Goal: Find contact information: Find contact information

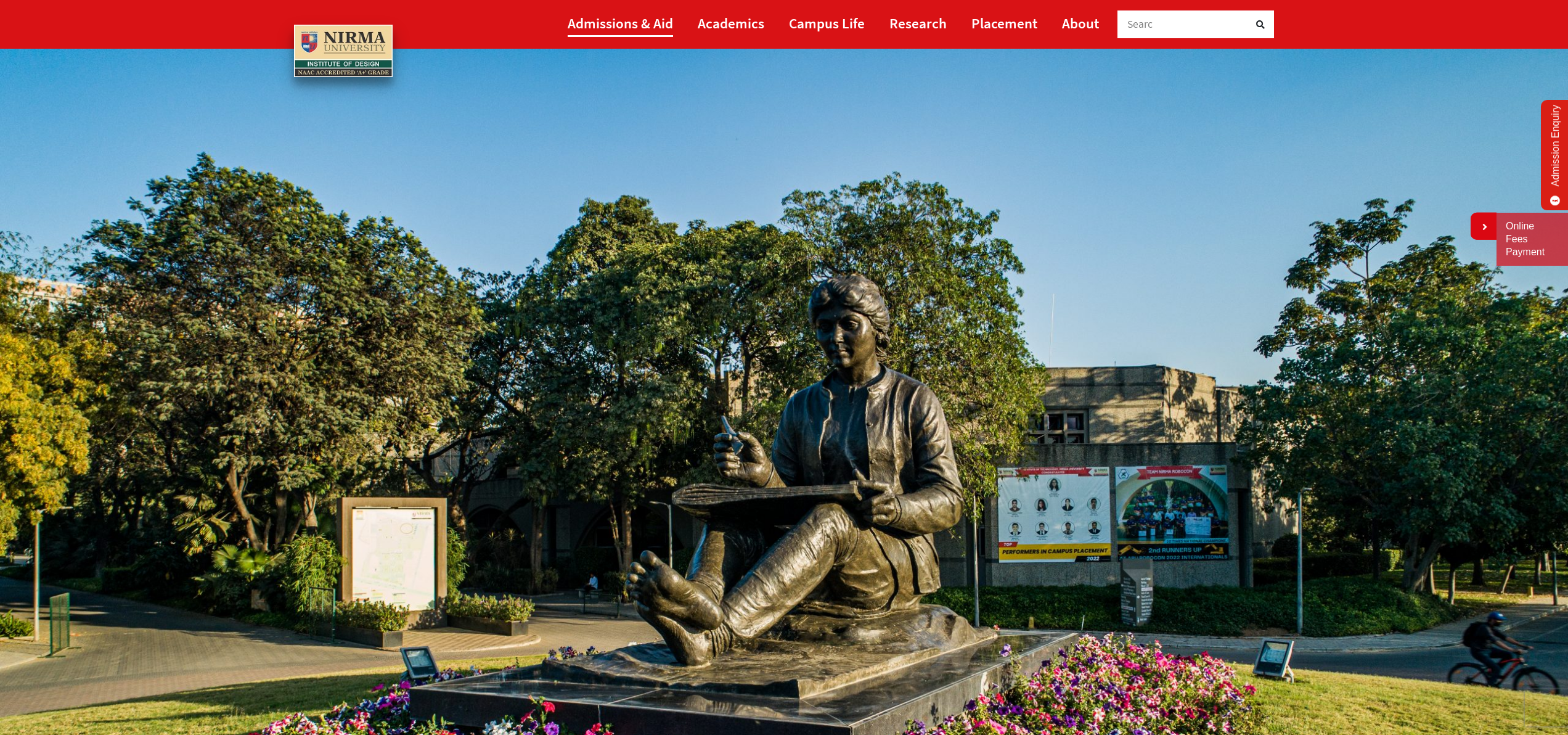
click at [639, 22] on link "Admissions & Aid" at bounding box center [620, 23] width 106 height 28
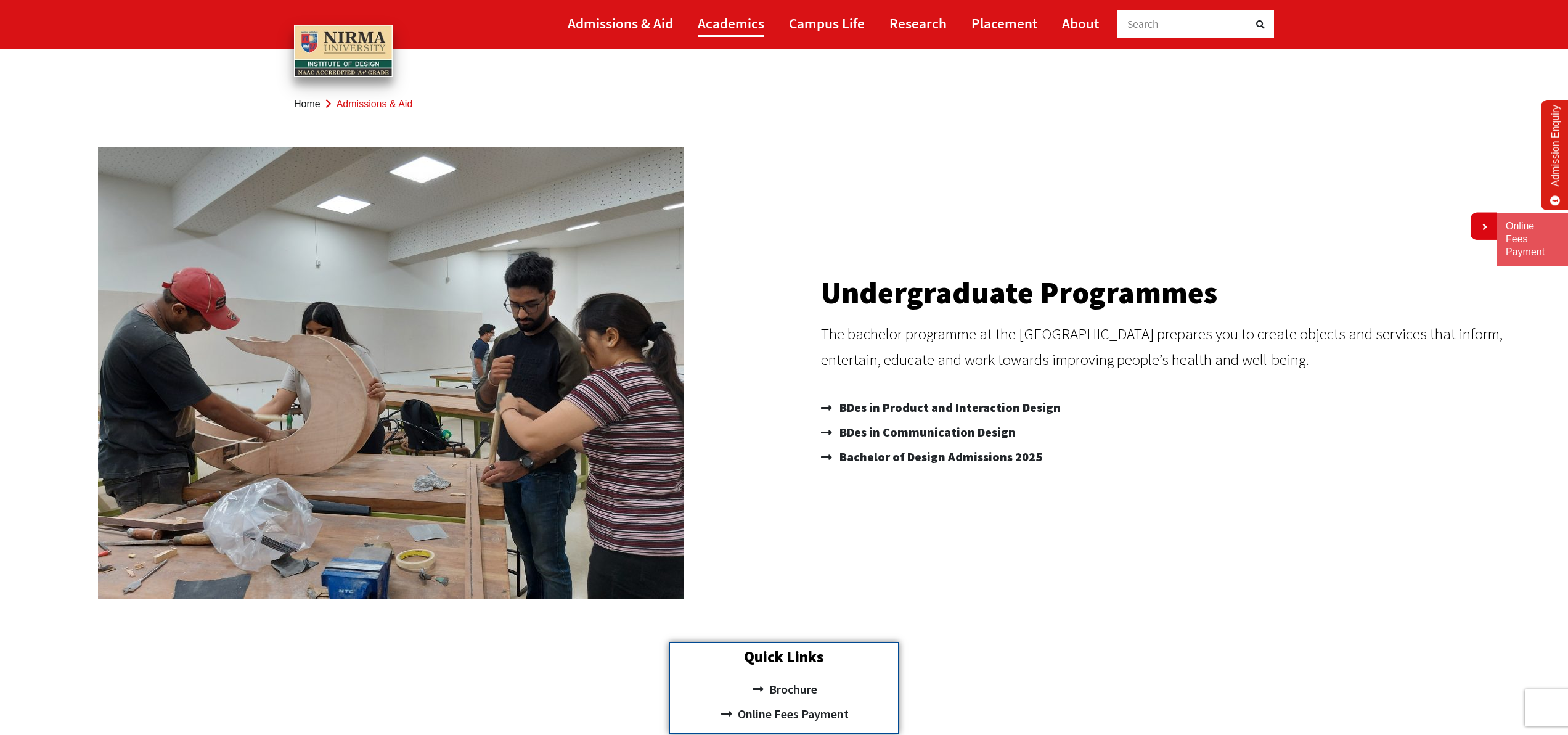
click at [737, 17] on link "Academics" at bounding box center [731, 23] width 67 height 28
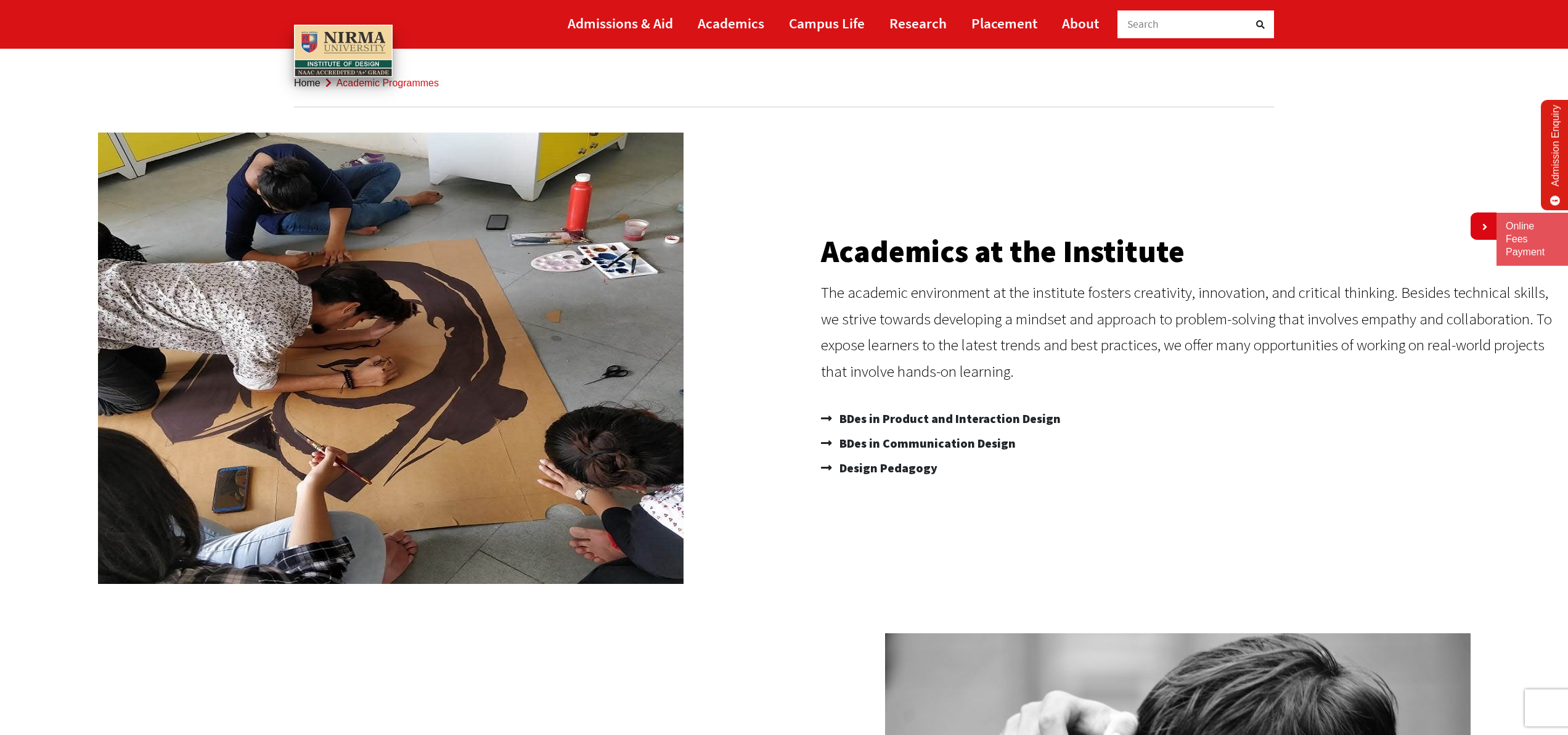
scroll to position [22, 0]
click at [1066, 24] on link "About" at bounding box center [1080, 23] width 37 height 28
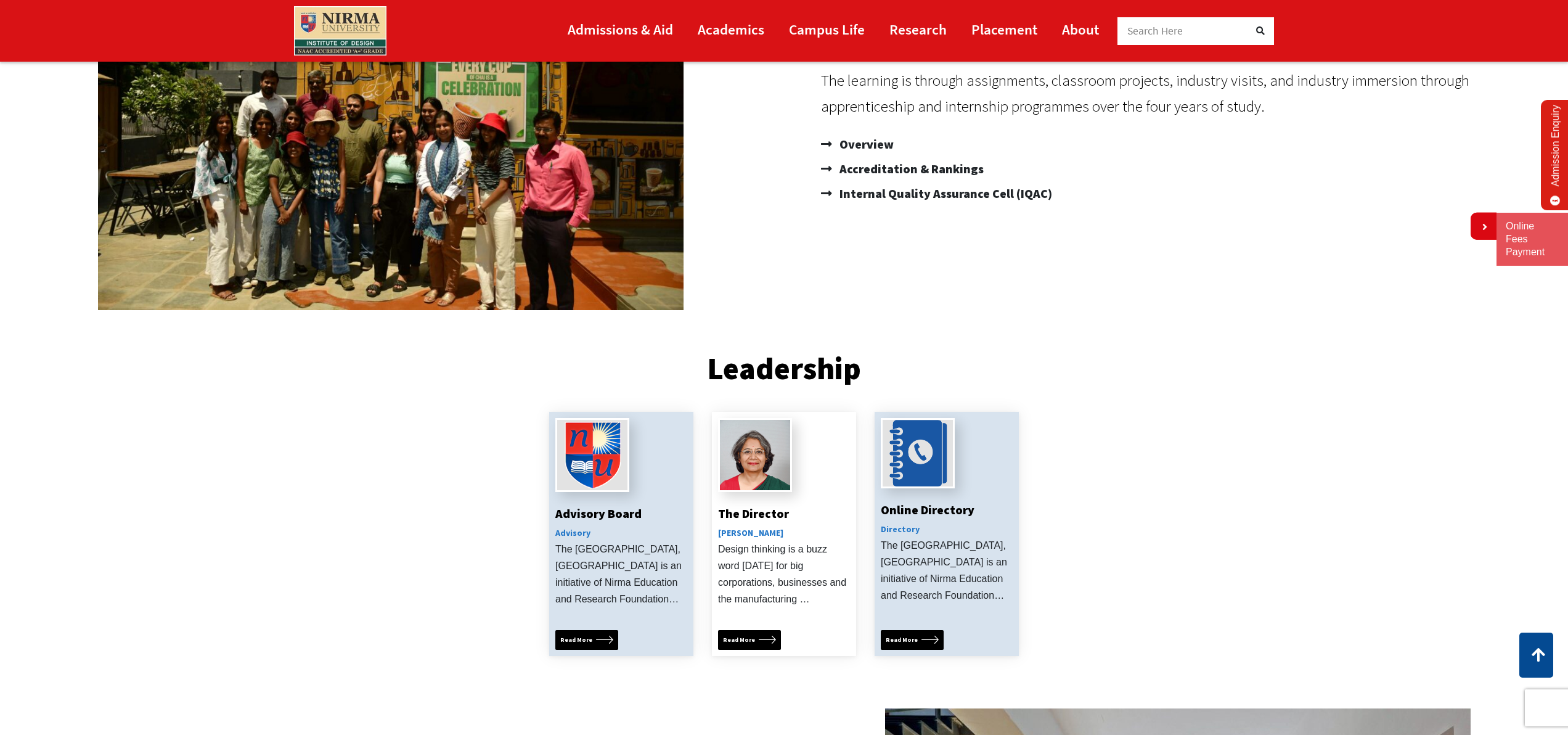
scroll to position [229, 0]
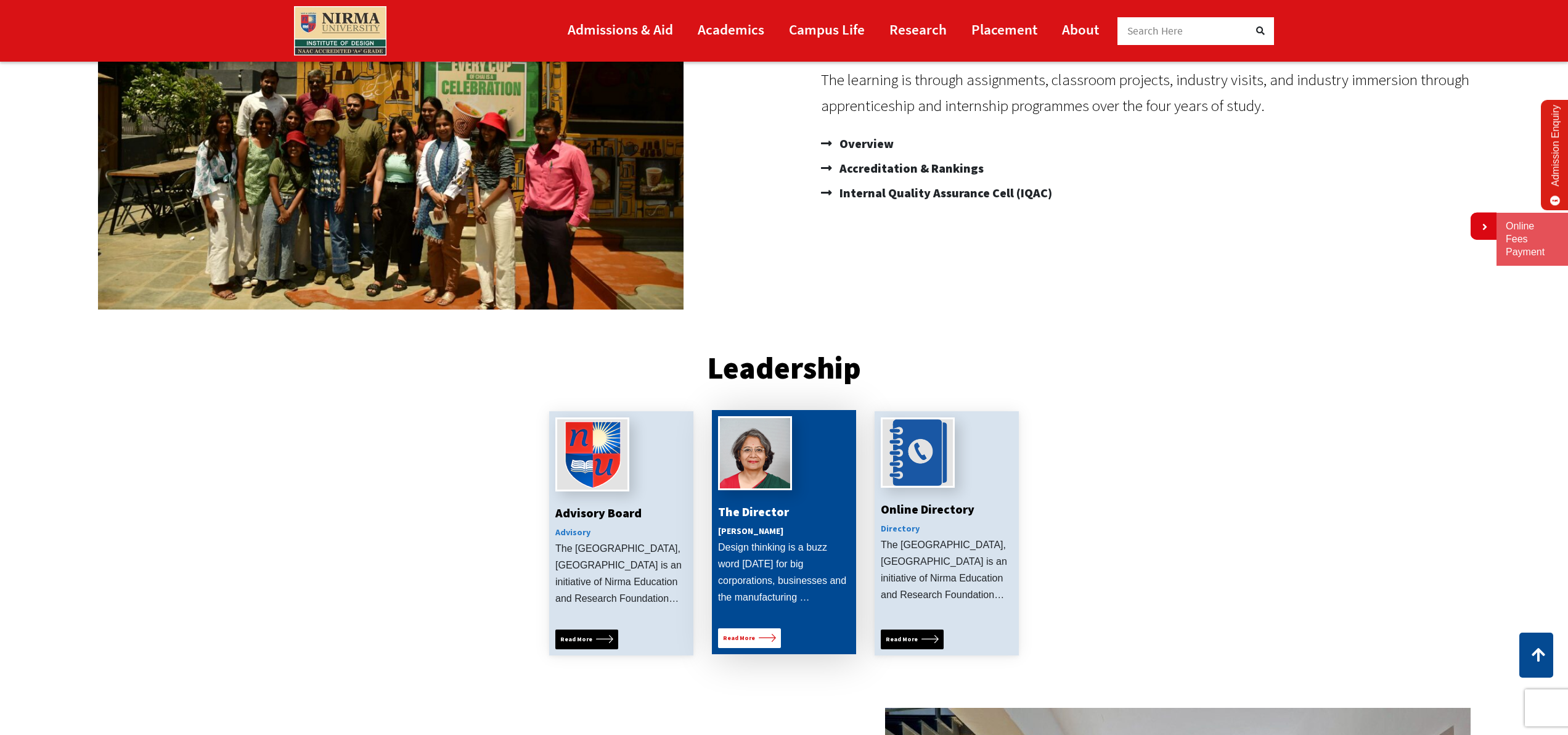
click at [750, 634] on span "Read More" at bounding box center [739, 638] width 32 height 10
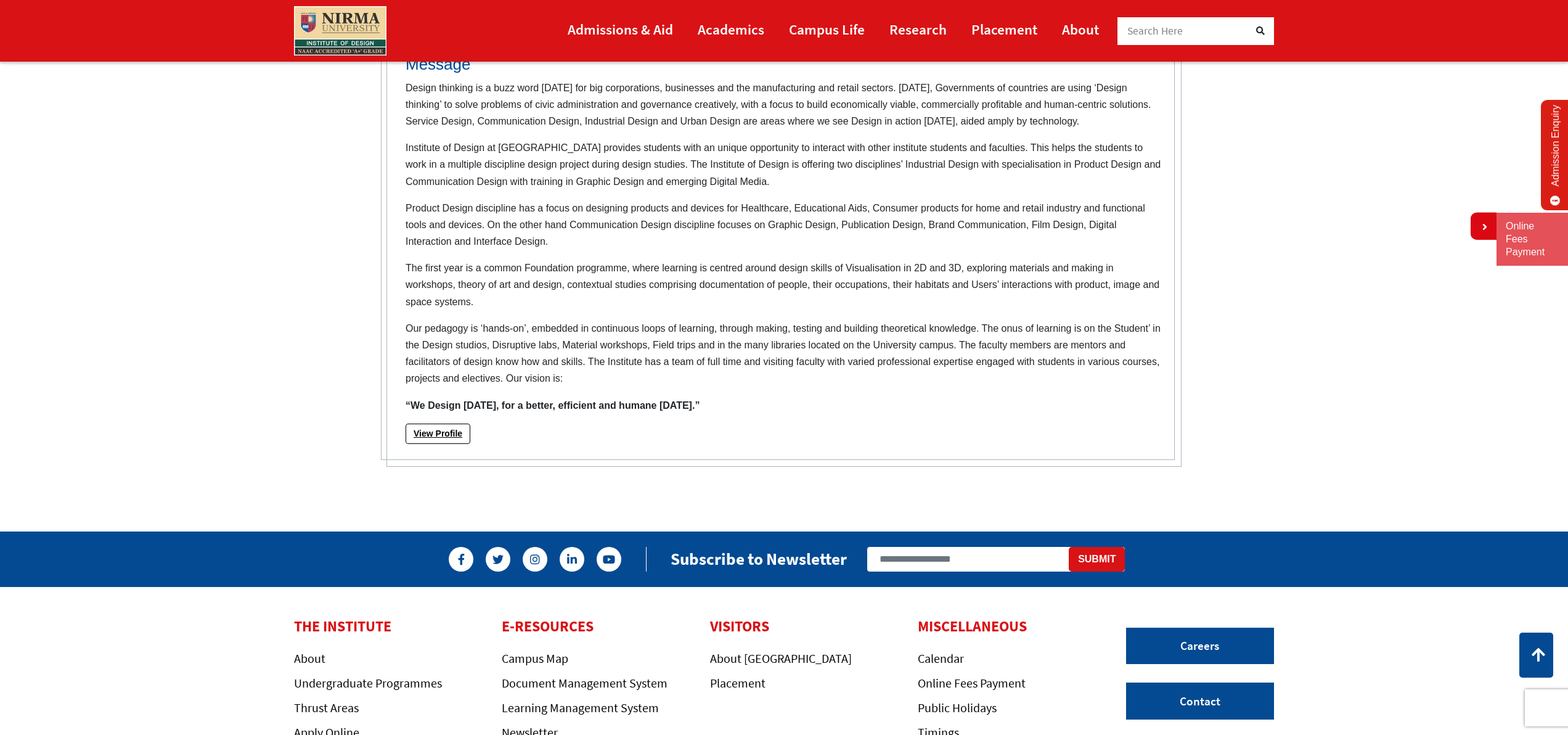
scroll to position [347, 0]
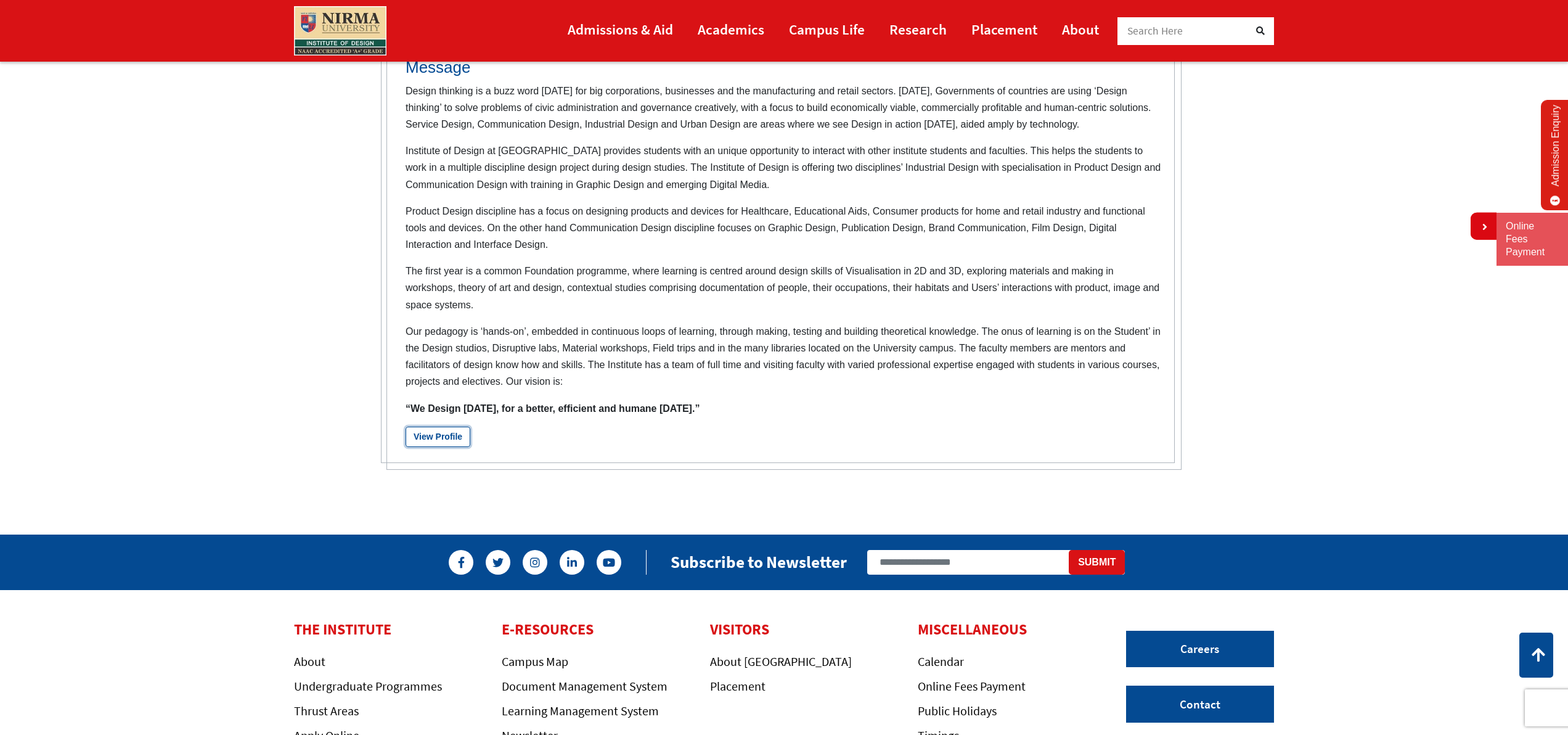
click at [450, 439] on link "View Profile" at bounding box center [437, 436] width 65 height 20
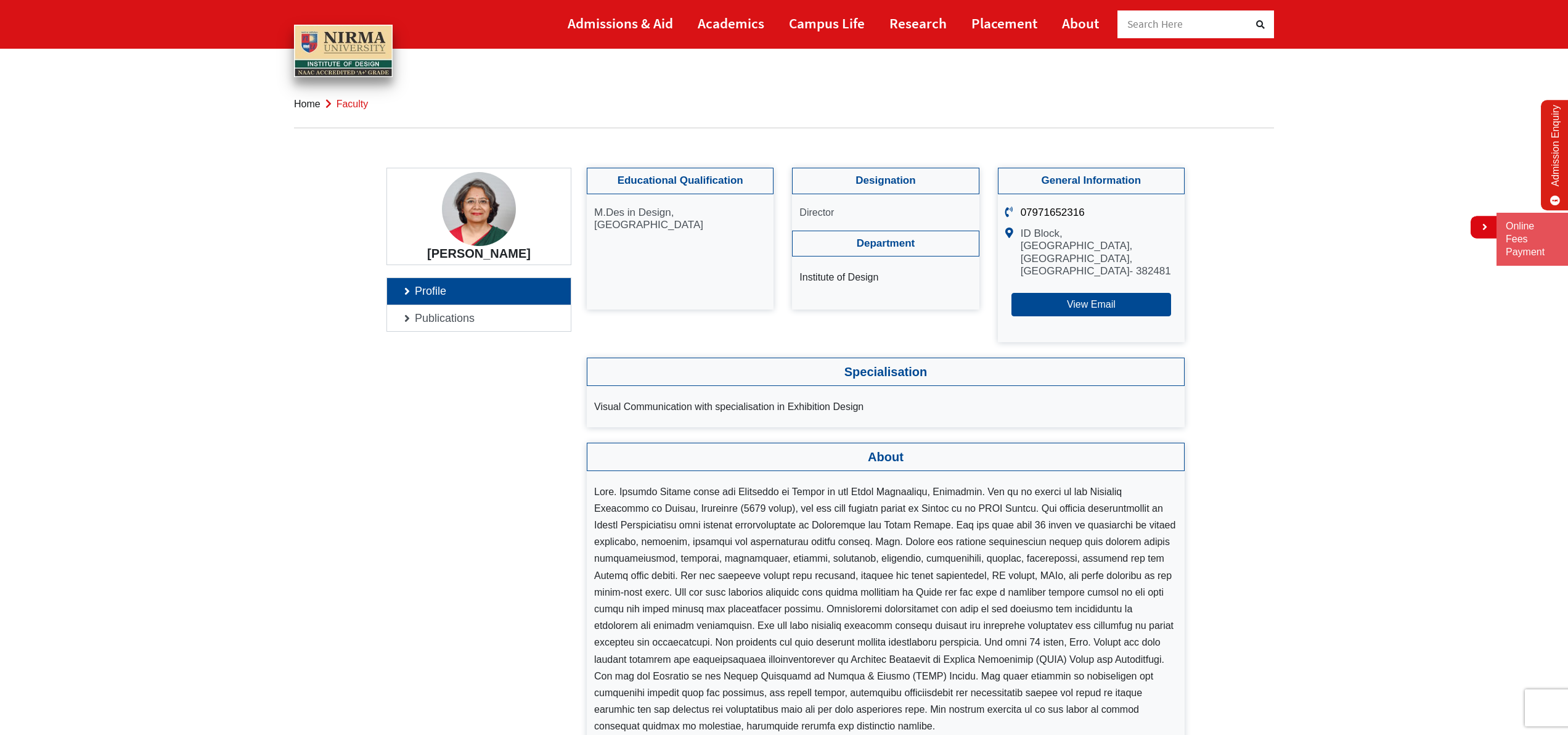
drag, startPoint x: 1020, startPoint y: 234, endPoint x: 1091, endPoint y: 238, distance: 71.1
click at [1035, 234] on p "ID Block, Institute of Design, Nirma University, Sarkhej- Gandhinagar Highway, …" at bounding box center [1098, 252] width 156 height 51
drag, startPoint x: 593, startPoint y: 211, endPoint x: 649, endPoint y: 222, distance: 57.1
click at [649, 222] on p "M.Des in Design, National Institute of Design" at bounding box center [680, 218] width 172 height 25
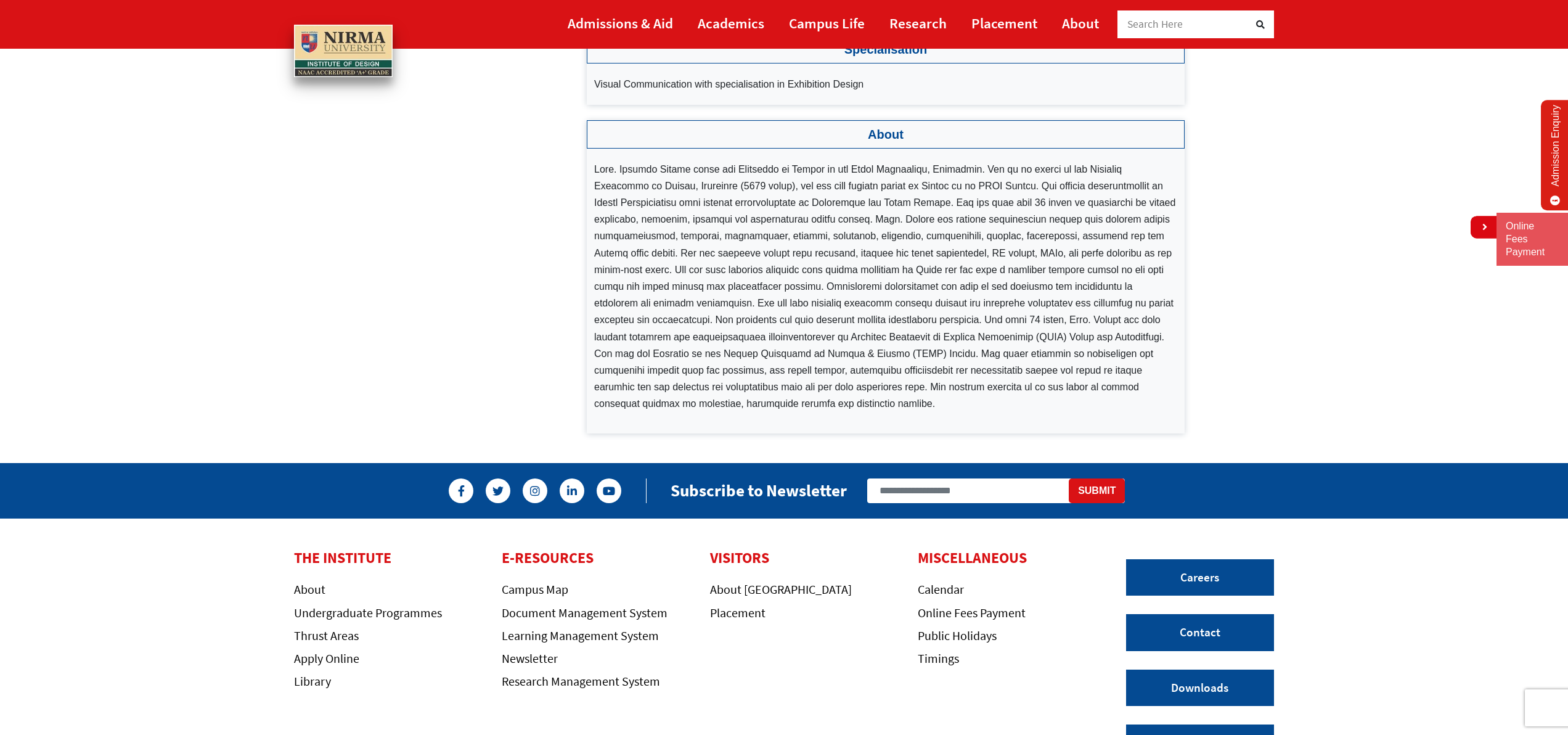
scroll to position [448, 0]
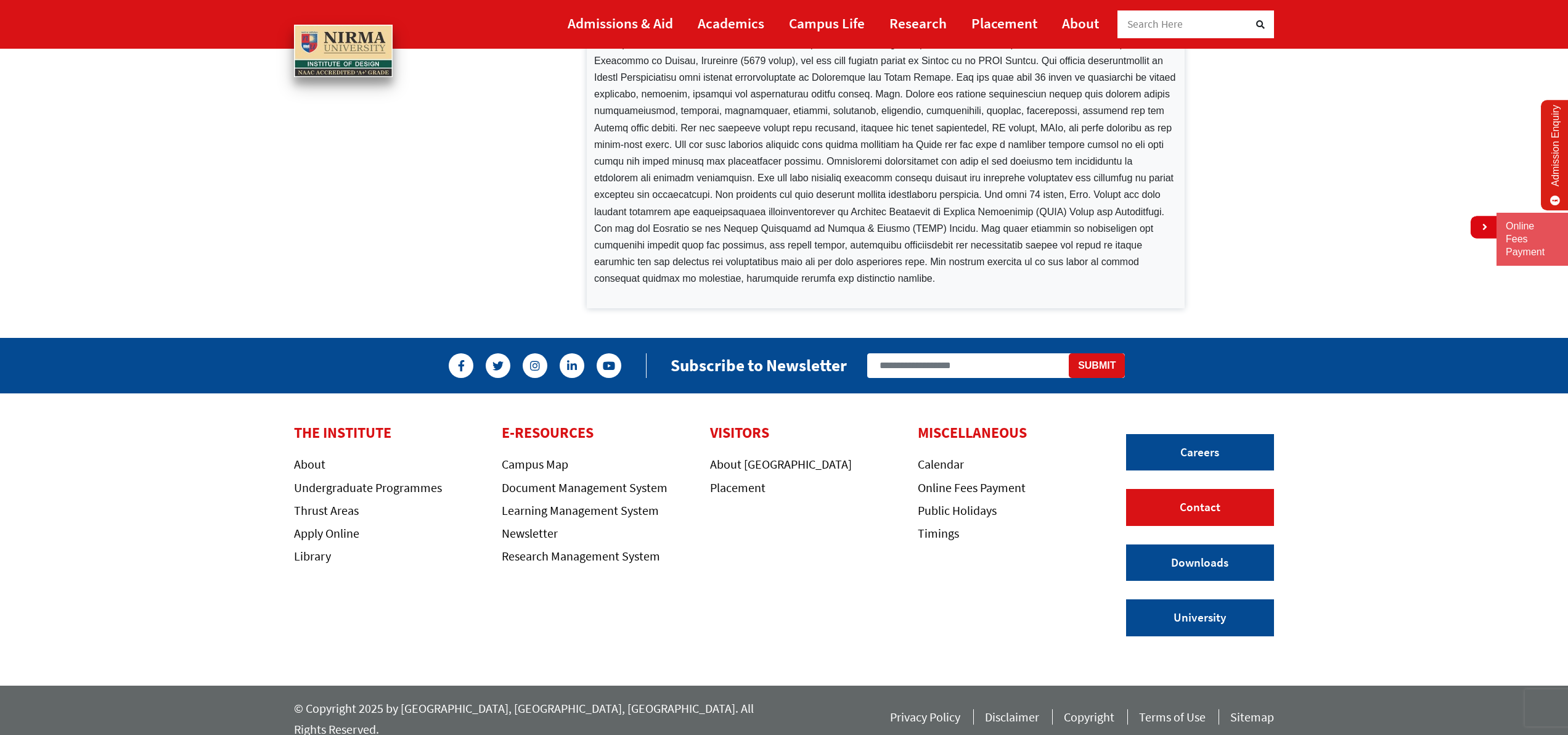
click at [1183, 511] on link "Contact" at bounding box center [1200, 507] width 148 height 37
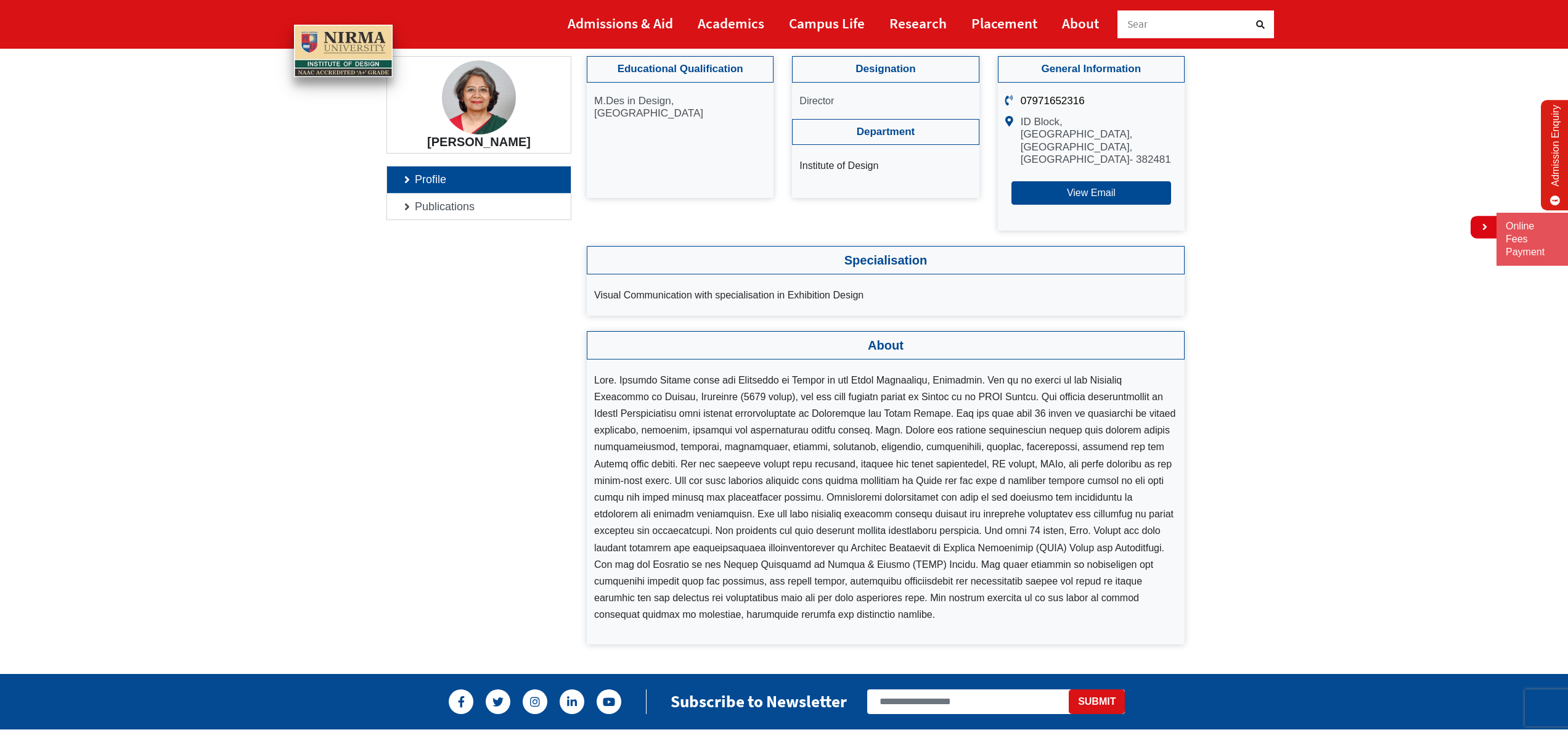
scroll to position [0, 0]
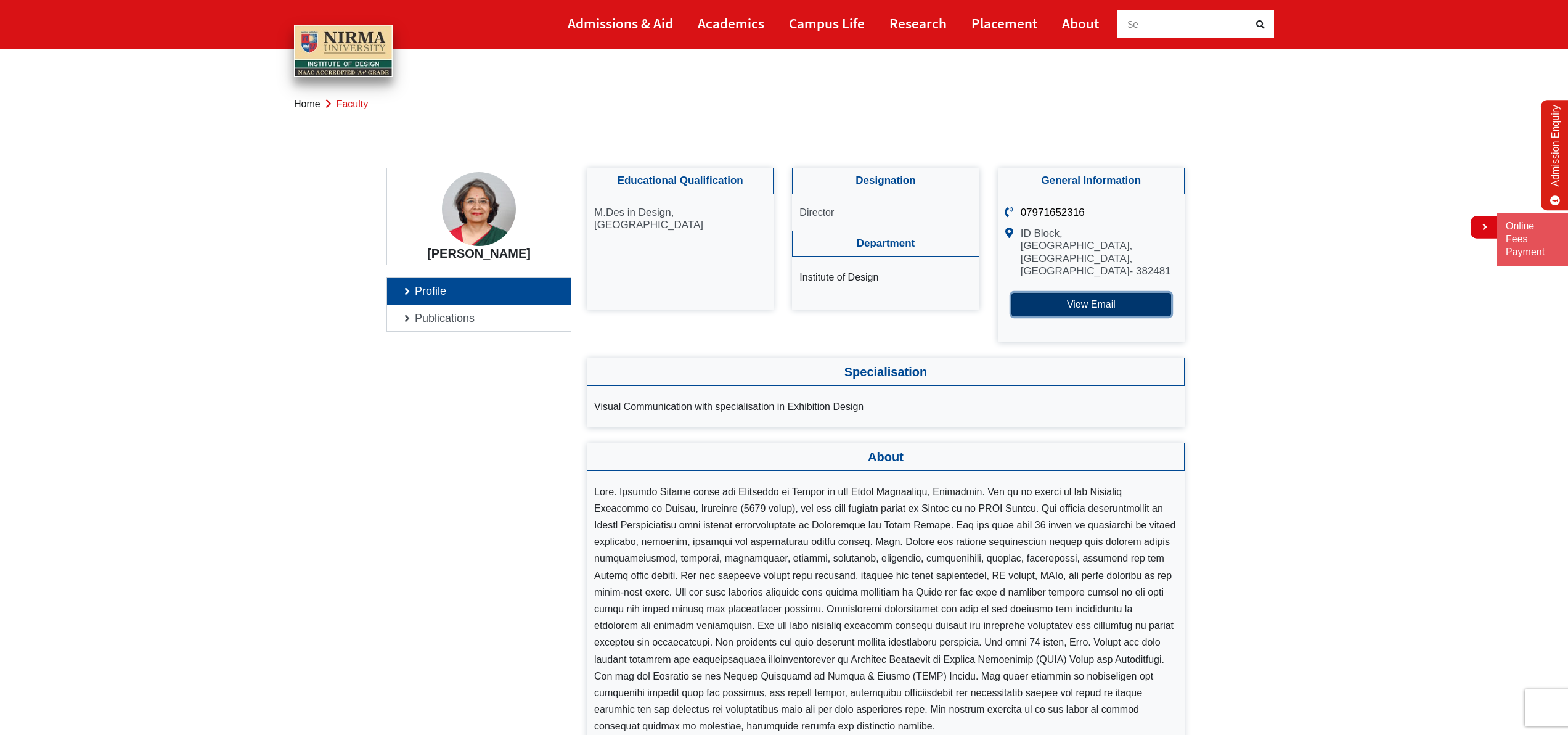
click at [1081, 304] on button "View Email" at bounding box center [1091, 305] width 159 height 24
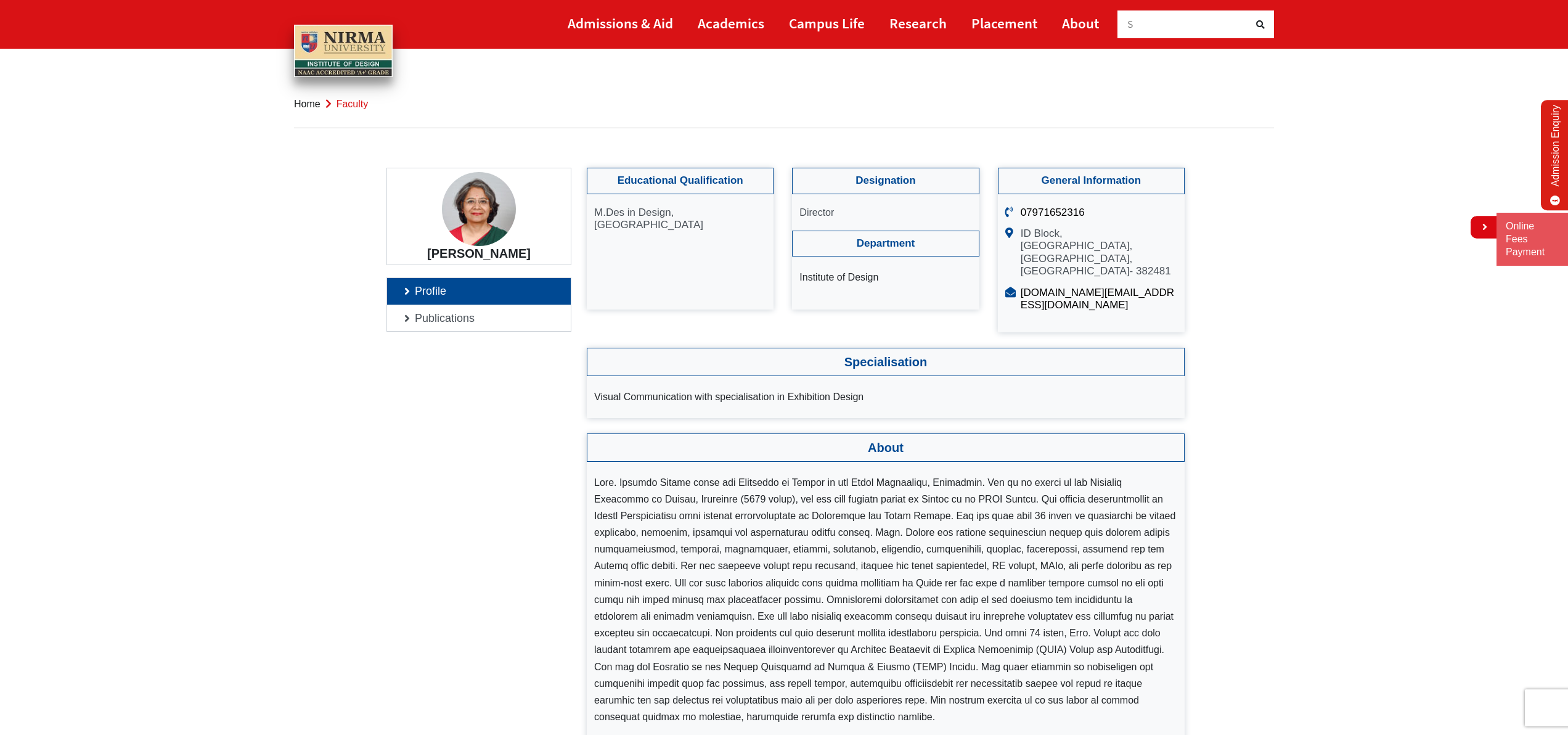
drag, startPoint x: 1022, startPoint y: 231, endPoint x: 1094, endPoint y: 252, distance: 75.0
click at [1090, 251] on p "ID Block, Institute of Design, Nirma University, Sarkhej- Gandhinagar Highway, …" at bounding box center [1098, 252] width 156 height 51
drag, startPoint x: 1116, startPoint y: 271, endPoint x: 1040, endPoint y: 254, distance: 77.9
click at [1038, 251] on p "ID Block, Institute of Design, Nirma University, Sarkhej- Gandhinagar Highway, …" at bounding box center [1098, 252] width 156 height 51
